Goal: Transaction & Acquisition: Purchase product/service

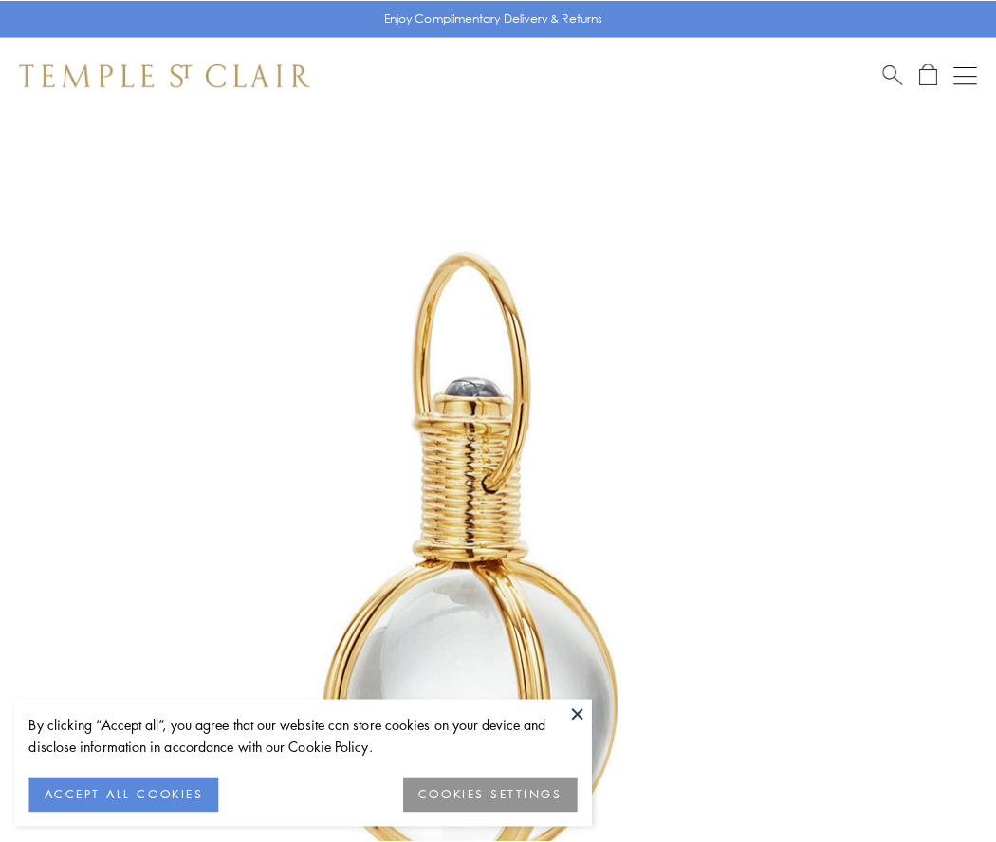
scroll to position [495, 0]
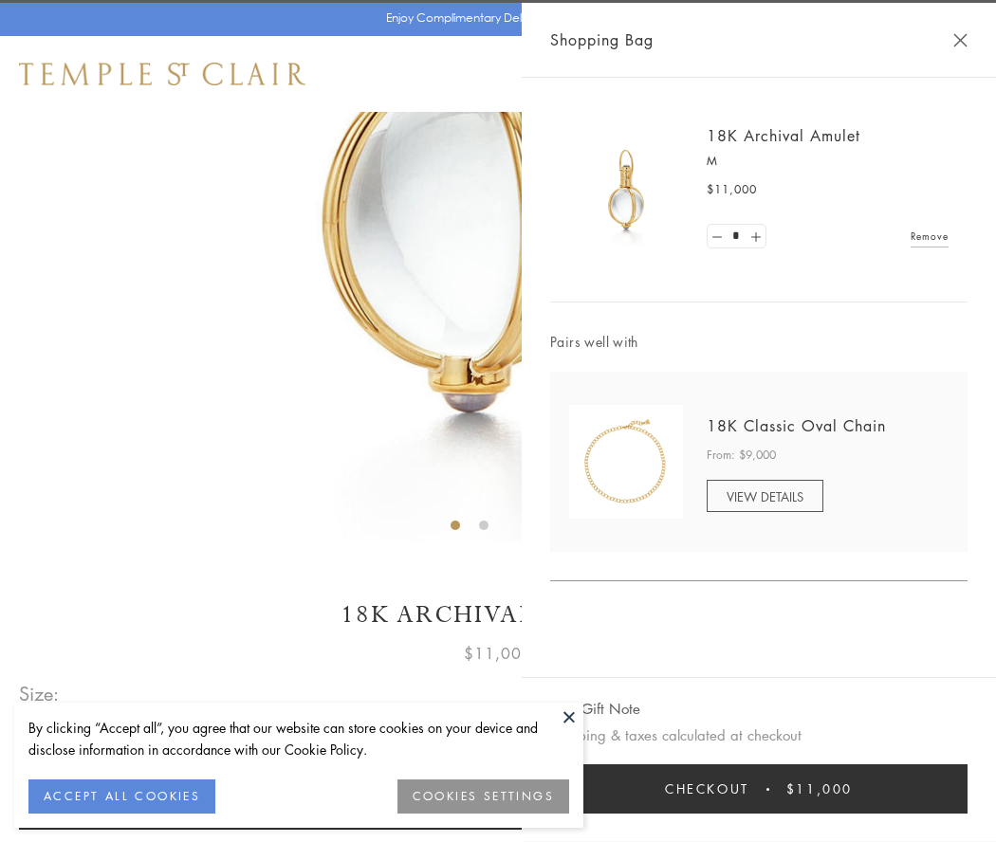
click at [759, 789] on button "Checkout $11,000" at bounding box center [758, 789] width 417 height 49
